Goal: Task Accomplishment & Management: Complete application form

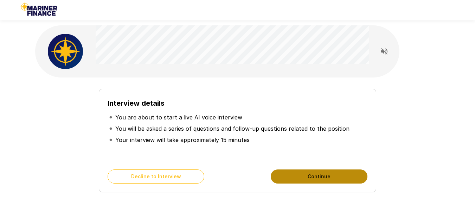
click at [294, 175] on button "Continue" at bounding box center [319, 176] width 97 height 14
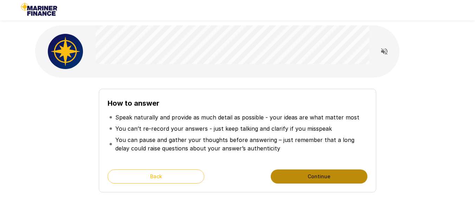
click at [291, 173] on button "Continue" at bounding box center [319, 176] width 97 height 14
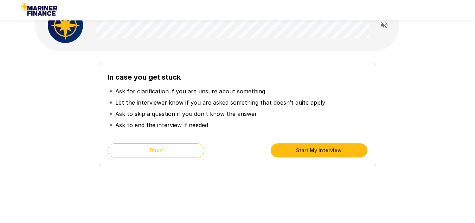
scroll to position [28, 0]
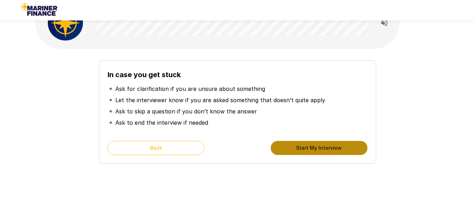
click at [305, 151] on button "Start My Interview" at bounding box center [319, 148] width 97 height 14
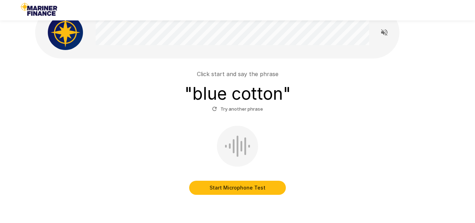
scroll to position [19, 0]
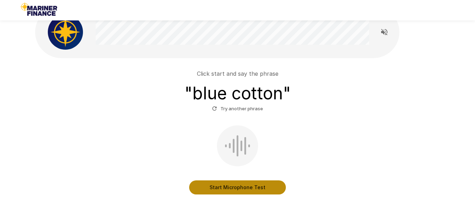
click at [221, 189] on button "Start Microphone Test" at bounding box center [237, 187] width 97 height 14
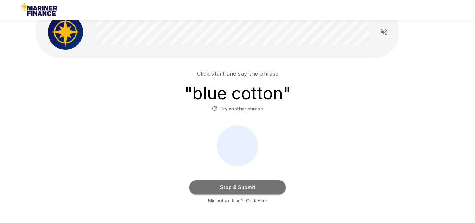
click at [221, 189] on button "Stop & Submit" at bounding box center [237, 187] width 97 height 14
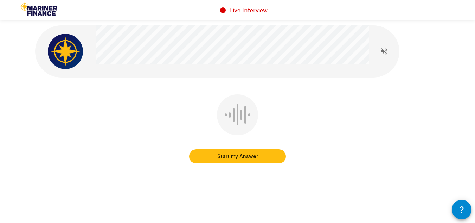
click at [239, 159] on button "Start my Answer" at bounding box center [237, 156] width 97 height 14
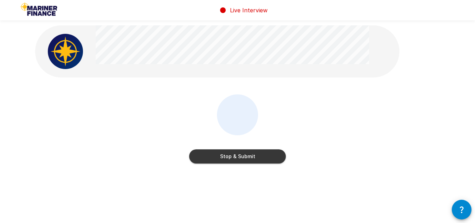
click at [239, 159] on button "Stop & Submit" at bounding box center [237, 156] width 97 height 14
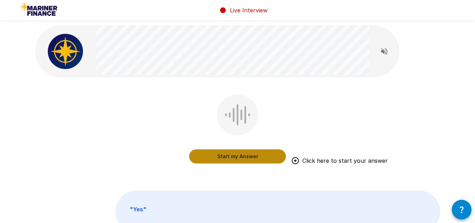
click at [242, 159] on button "Start my Answer" at bounding box center [237, 156] width 97 height 14
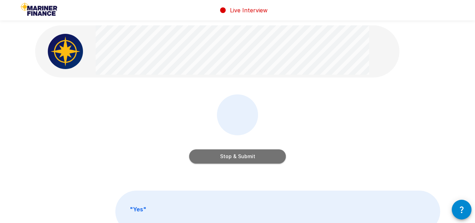
click at [237, 156] on button "Stop & Submit" at bounding box center [237, 156] width 97 height 14
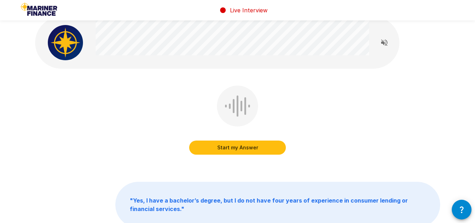
scroll to position [8, 0]
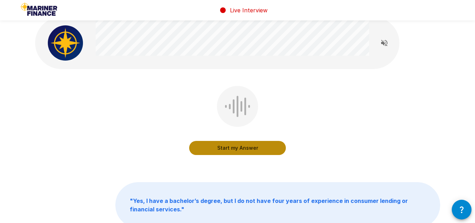
click at [239, 148] on button "Start my Answer" at bounding box center [237, 148] width 97 height 14
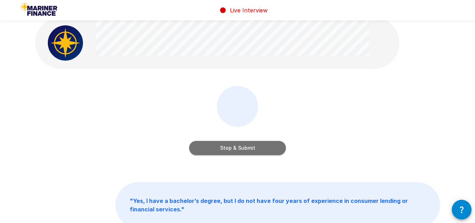
click at [239, 148] on button "Stop & Submit" at bounding box center [237, 148] width 97 height 14
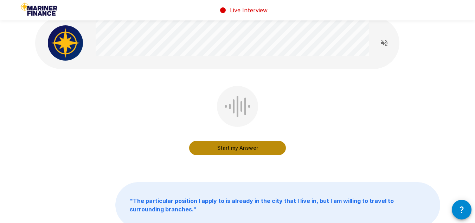
click at [236, 150] on button "Start my Answer" at bounding box center [237, 148] width 97 height 14
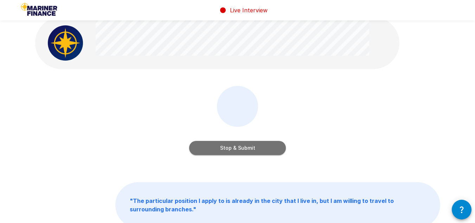
click at [232, 150] on button "Stop & Submit" at bounding box center [237, 148] width 97 height 14
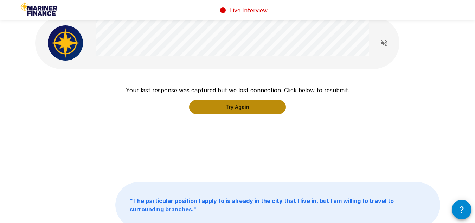
click at [242, 109] on button "Try Again" at bounding box center [237, 107] width 97 height 14
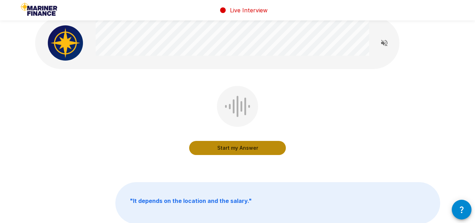
click at [245, 151] on button "Start my Answer" at bounding box center [237, 148] width 97 height 14
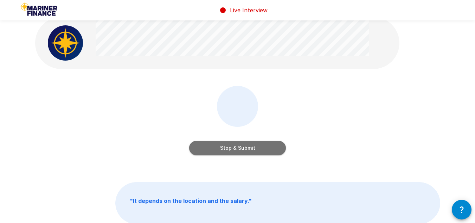
click at [245, 151] on button "Stop & Submit" at bounding box center [237, 148] width 97 height 14
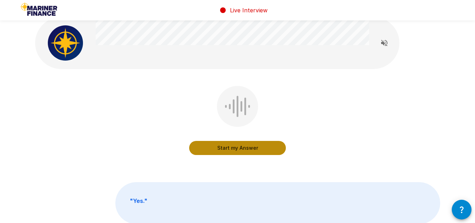
click at [235, 148] on button "Start my Answer" at bounding box center [237, 148] width 97 height 14
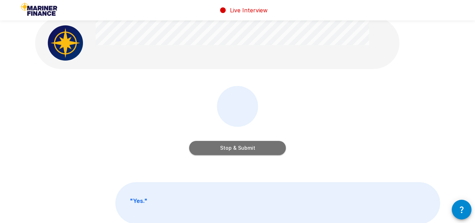
click at [239, 148] on button "Stop & Submit" at bounding box center [237, 148] width 97 height 14
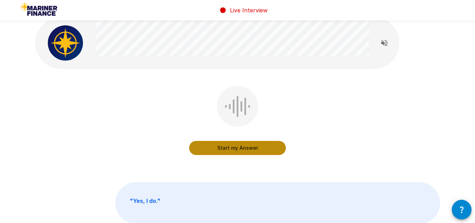
click at [239, 146] on button "Start my Answer" at bounding box center [237, 148] width 97 height 14
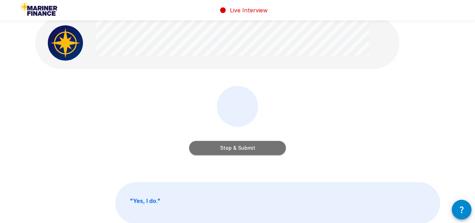
click at [236, 147] on button "Stop & Submit" at bounding box center [237, 148] width 97 height 14
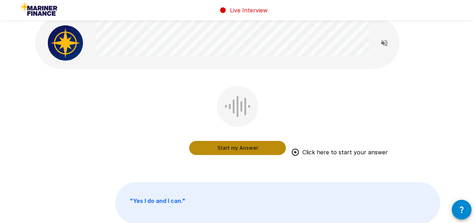
click at [242, 148] on button "Start my Answer" at bounding box center [237, 148] width 97 height 14
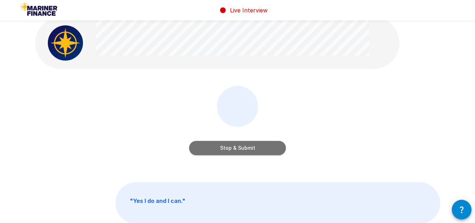
click at [242, 148] on button "Stop & Submit" at bounding box center [237, 148] width 97 height 14
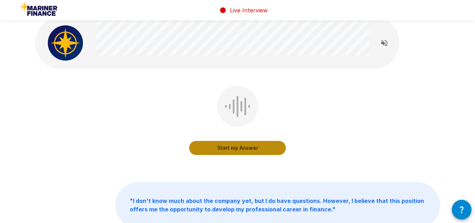
click at [241, 147] on button "Start my Answer" at bounding box center [237, 148] width 97 height 14
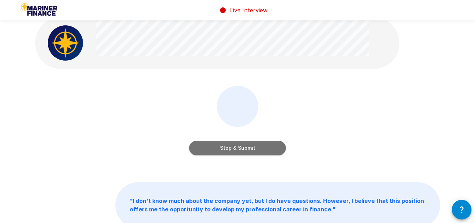
click at [240, 151] on button "Stop & Submit" at bounding box center [237, 148] width 97 height 14
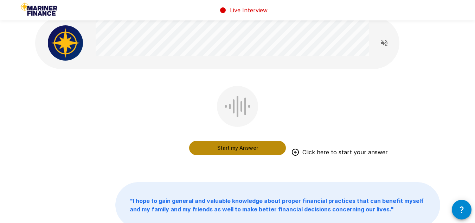
click at [240, 147] on button "Start my Answer" at bounding box center [237, 148] width 97 height 14
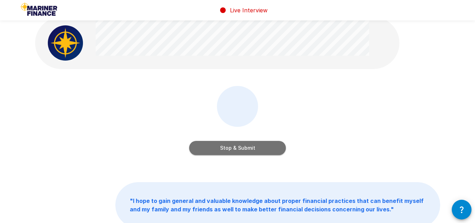
click at [241, 146] on button "Stop & Submit" at bounding box center [237, 148] width 97 height 14
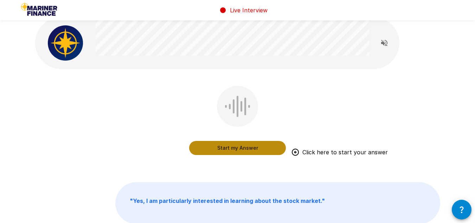
click at [244, 146] on button "Start my Answer" at bounding box center [237, 148] width 97 height 14
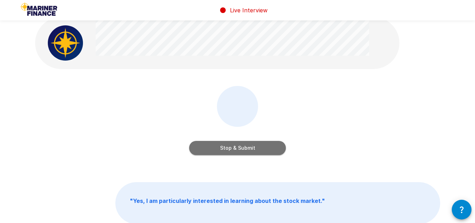
click at [240, 147] on button "Stop & Submit" at bounding box center [237, 148] width 97 height 14
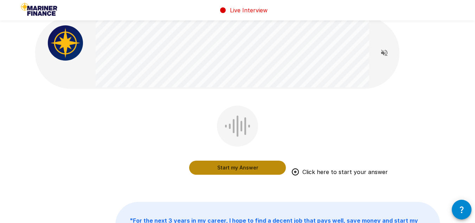
click at [256, 170] on button "Start my Answer" at bounding box center [237, 167] width 97 height 14
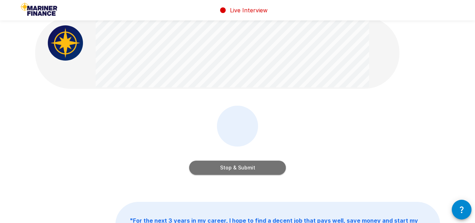
click at [239, 167] on button "Stop & Submit" at bounding box center [237, 167] width 97 height 14
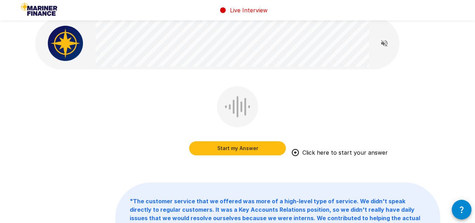
scroll to position [10, 0]
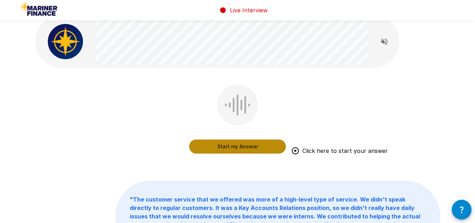
click at [252, 148] on button "Start my Answer" at bounding box center [237, 146] width 97 height 14
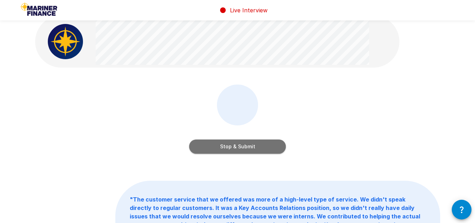
click at [248, 150] on button "Stop & Submit" at bounding box center [237, 146] width 97 height 14
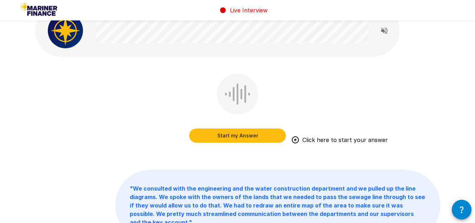
scroll to position [0, 0]
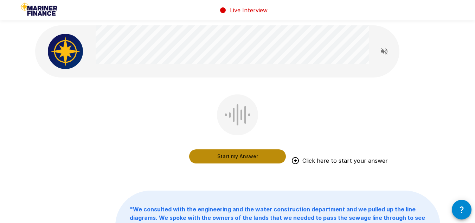
click at [255, 158] on button "Start my Answer" at bounding box center [237, 156] width 97 height 14
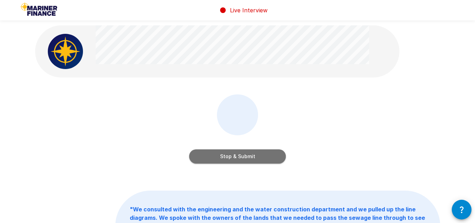
click at [239, 154] on button "Stop & Submit" at bounding box center [237, 156] width 97 height 14
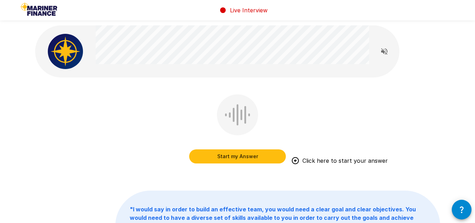
click at [245, 160] on button "Start my Answer" at bounding box center [237, 156] width 97 height 14
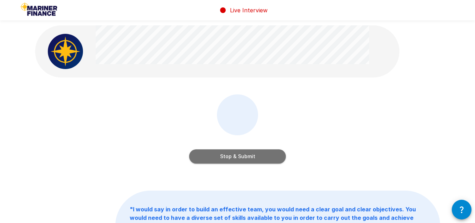
click at [243, 159] on button "Stop & Submit" at bounding box center [237, 156] width 97 height 14
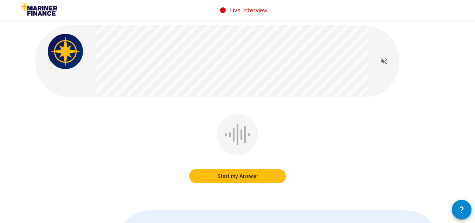
scroll to position [2, 0]
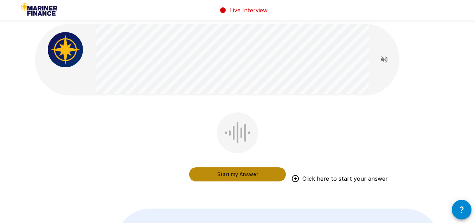
click at [237, 173] on button "Start my Answer" at bounding box center [237, 174] width 97 height 14
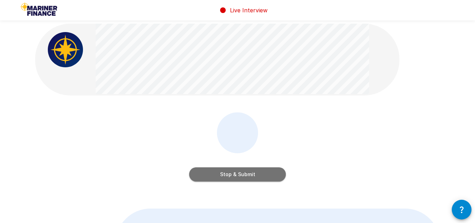
click at [228, 176] on button "Stop & Submit" at bounding box center [237, 174] width 97 height 14
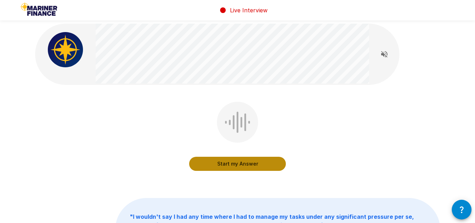
click at [236, 166] on button "Start my Answer" at bounding box center [237, 164] width 97 height 14
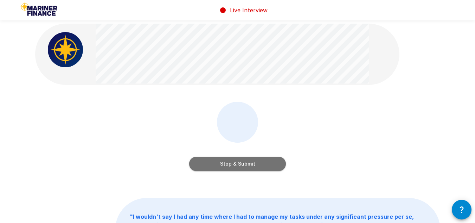
click at [237, 166] on button "Stop & Submit" at bounding box center [237, 164] width 97 height 14
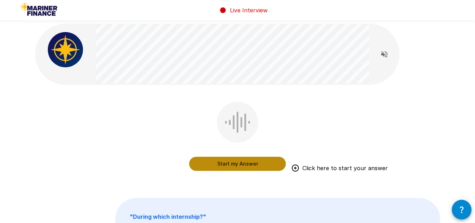
click at [241, 166] on button "Start my Answer" at bounding box center [237, 164] width 97 height 14
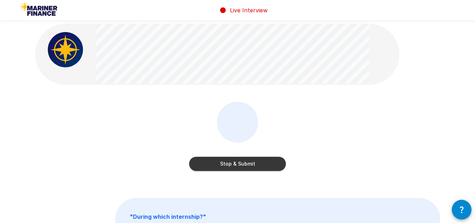
click at [246, 163] on button "Stop & Submit" at bounding box center [237, 164] width 97 height 14
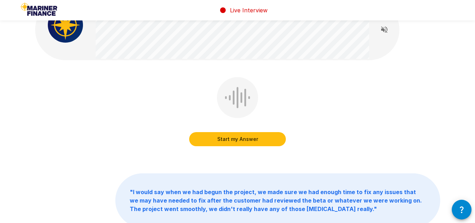
scroll to position [0, 0]
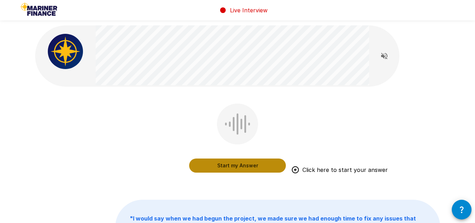
click at [221, 164] on button "Start my Answer" at bounding box center [237, 165] width 97 height 14
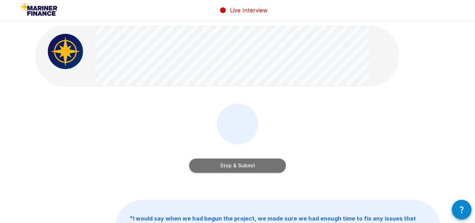
click at [240, 163] on button "Stop & Submit" at bounding box center [237, 165] width 97 height 14
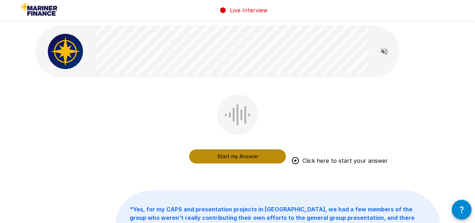
click at [238, 159] on button "Start my Answer" at bounding box center [237, 156] width 97 height 14
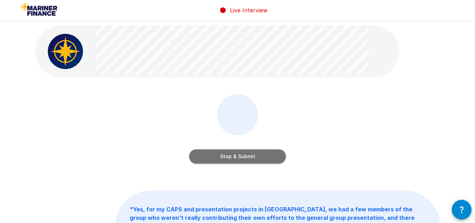
click at [235, 157] on button "Stop & Submit" at bounding box center [237, 156] width 97 height 14
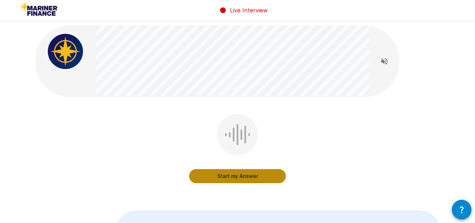
click at [223, 176] on button "Start my Answer" at bounding box center [237, 176] width 97 height 14
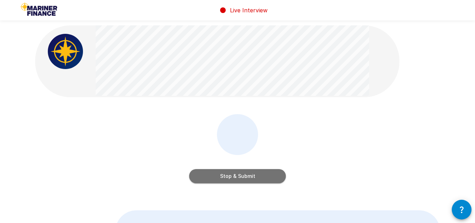
click at [229, 178] on button "Stop & Submit" at bounding box center [237, 176] width 97 height 14
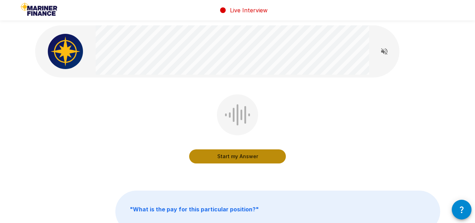
click at [229, 154] on button "Start my Answer" at bounding box center [237, 156] width 97 height 14
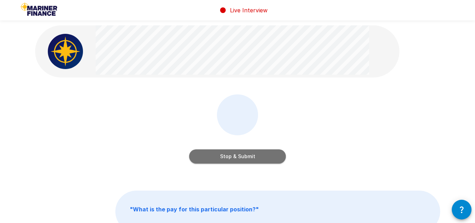
click at [223, 159] on button "Stop & Submit" at bounding box center [237, 156] width 97 height 14
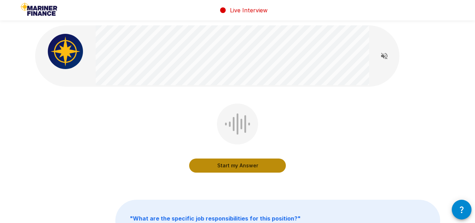
click at [223, 169] on button "Start my Answer" at bounding box center [237, 165] width 97 height 14
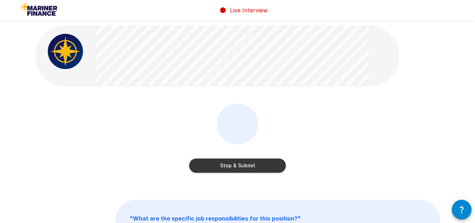
click at [245, 161] on button "Stop & Submit" at bounding box center [237, 165] width 97 height 14
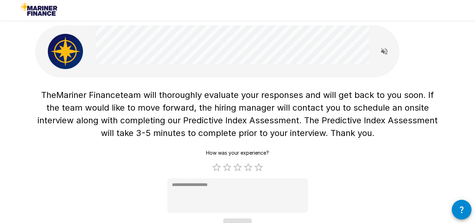
scroll to position [8, 0]
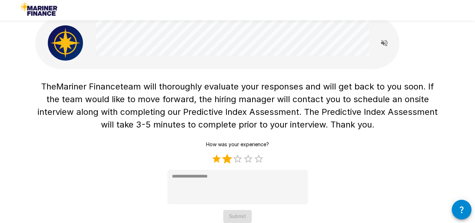
click at [223, 164] on label "2 Stars" at bounding box center [227, 158] width 11 height 11
click at [239, 161] on label "3 Stars" at bounding box center [238, 158] width 11 height 11
type textarea "*"
click at [236, 212] on button "Submit" at bounding box center [237, 216] width 28 height 13
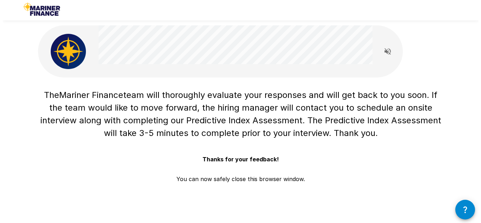
scroll to position [0, 0]
